Goal: Task Accomplishment & Management: Manage account settings

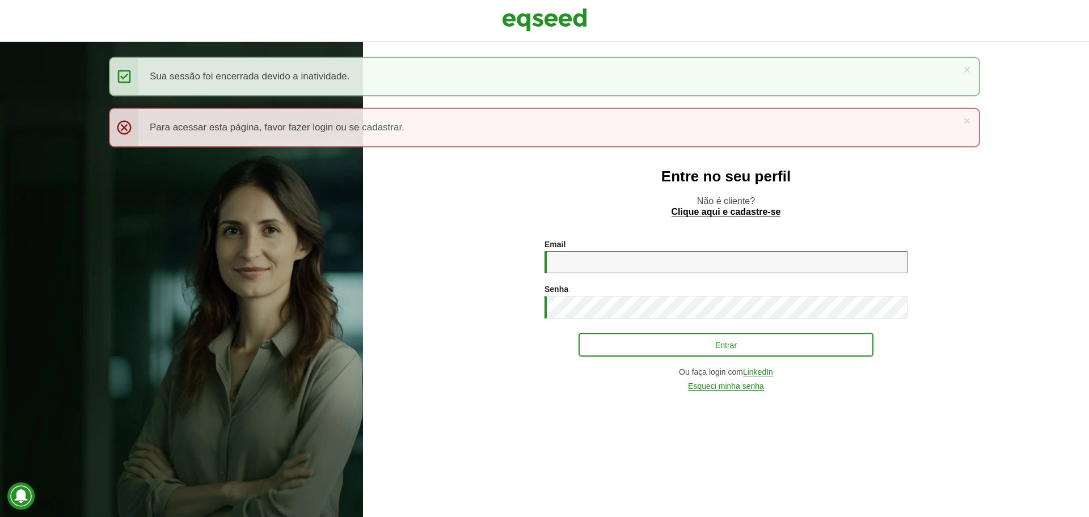
type input "**********"
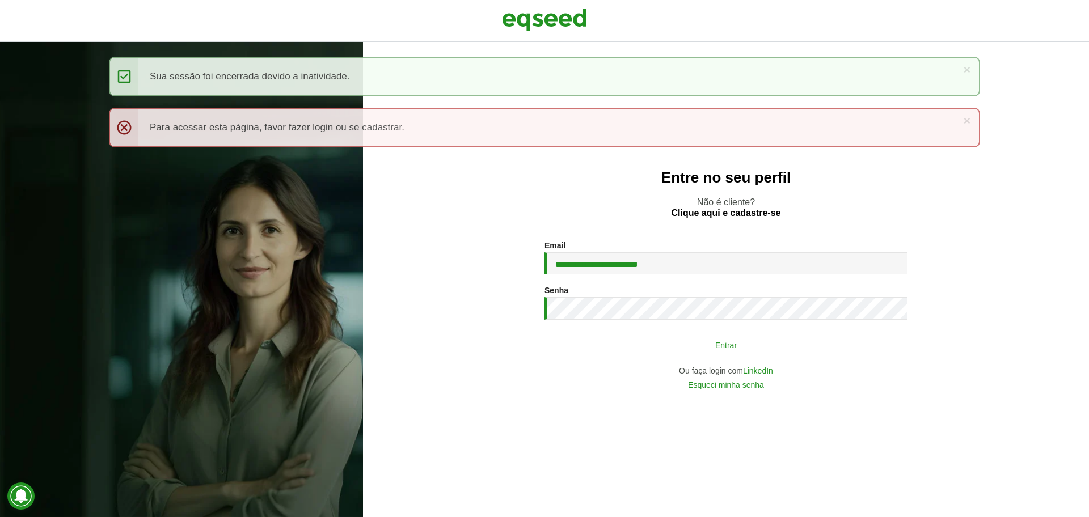
click at [646, 349] on button "Entrar" at bounding box center [725, 345] width 295 height 22
